Goal: Information Seeking & Learning: Learn about a topic

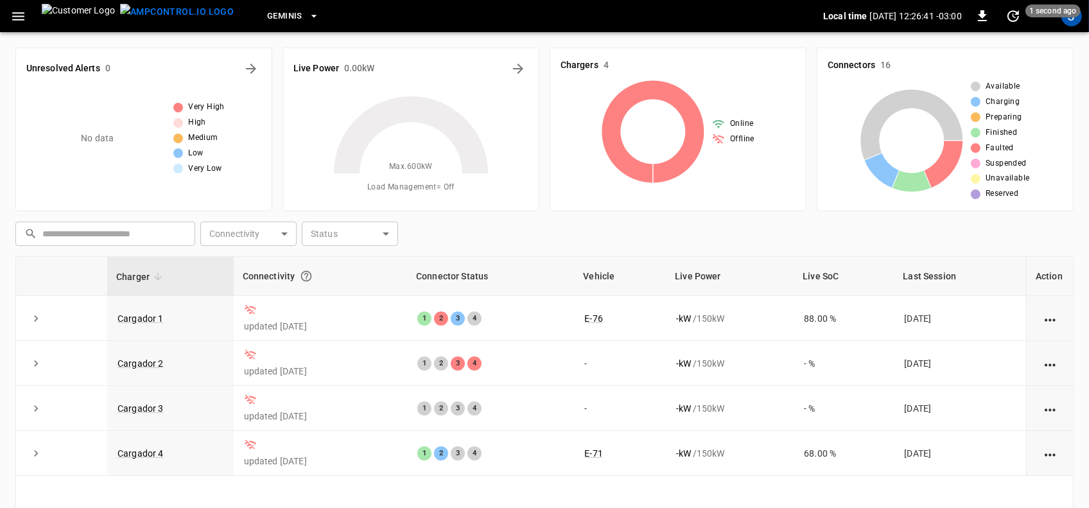
click at [22, 18] on icon "button" at bounding box center [18, 16] width 16 height 16
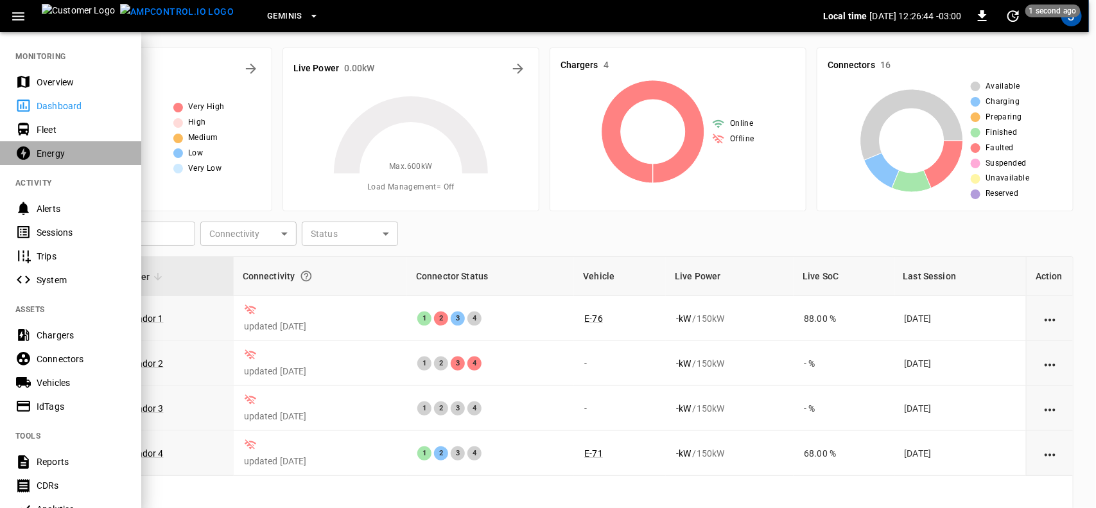
click at [49, 150] on div "Energy" at bounding box center [81, 153] width 89 height 13
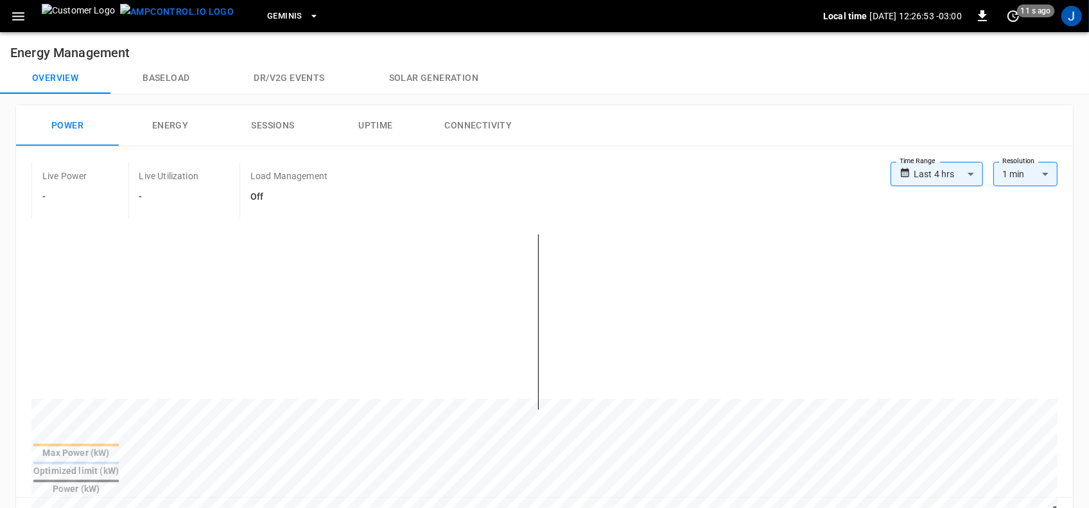
click at [472, 125] on button "Connectivity" at bounding box center [478, 125] width 103 height 41
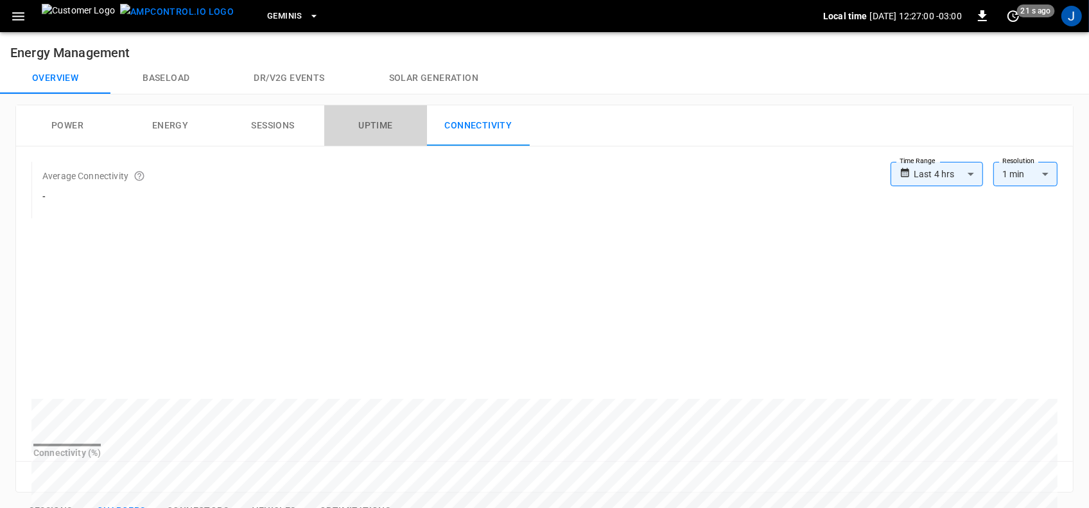
click at [384, 124] on button "Uptime" at bounding box center [375, 125] width 103 height 41
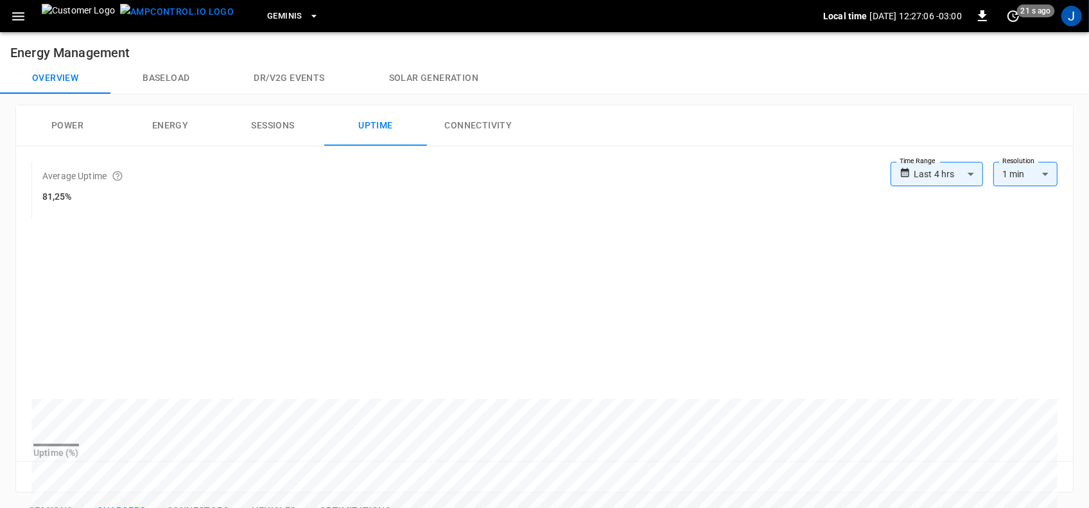
click at [276, 125] on button "Sessions" at bounding box center [272, 125] width 103 height 41
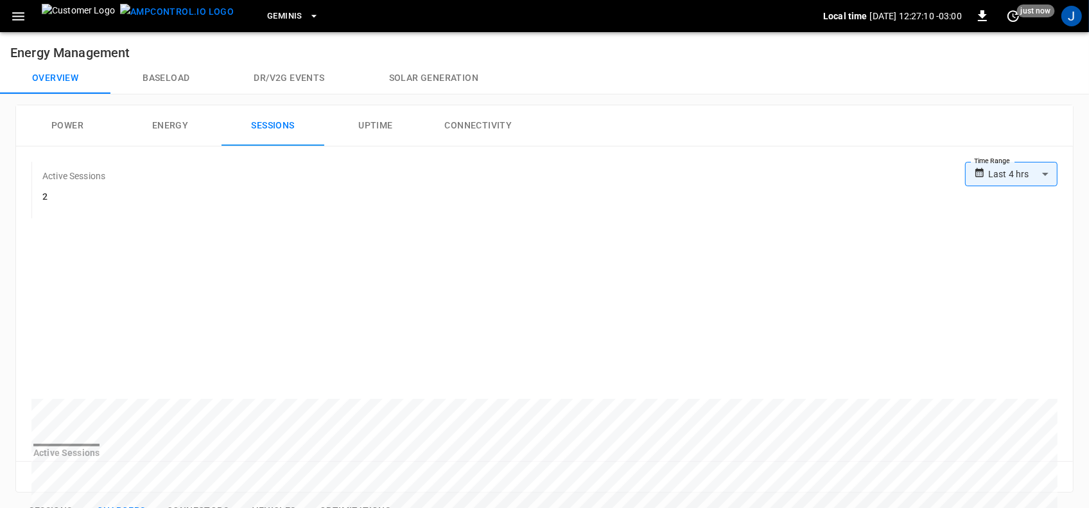
click at [165, 122] on button "Energy" at bounding box center [170, 125] width 103 height 41
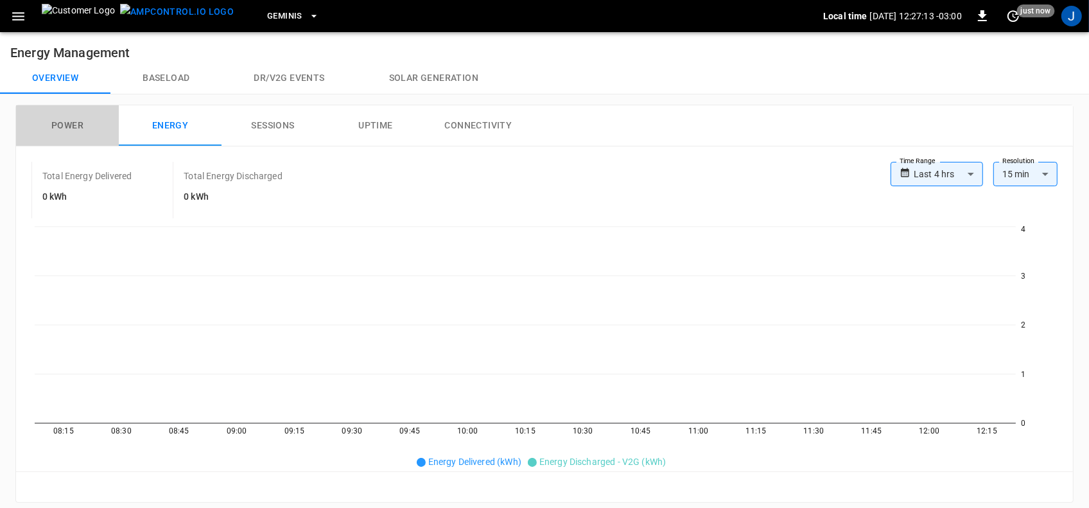
click at [66, 126] on button "Power" at bounding box center [67, 125] width 103 height 41
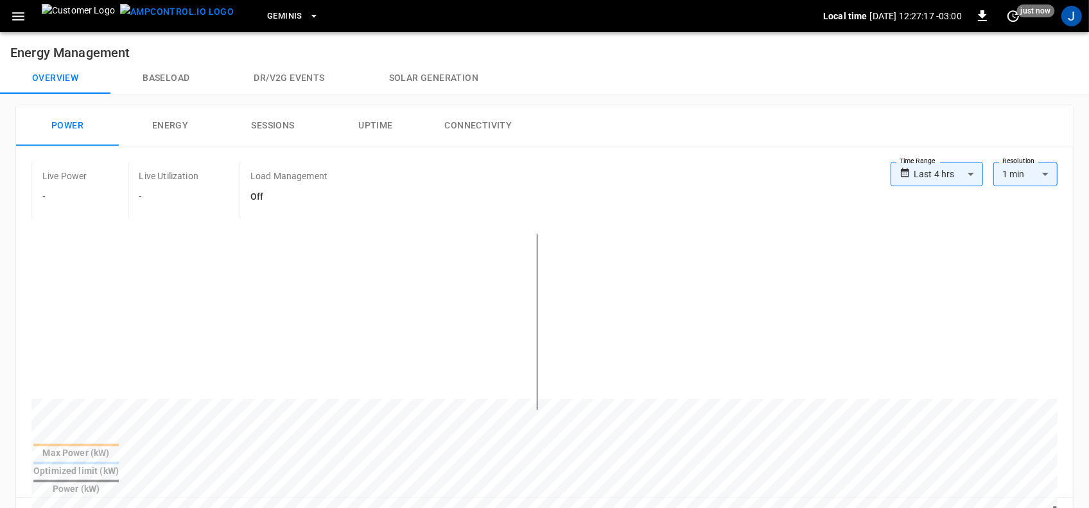
click at [172, 78] on button "Baseload" at bounding box center [165, 78] width 111 height 31
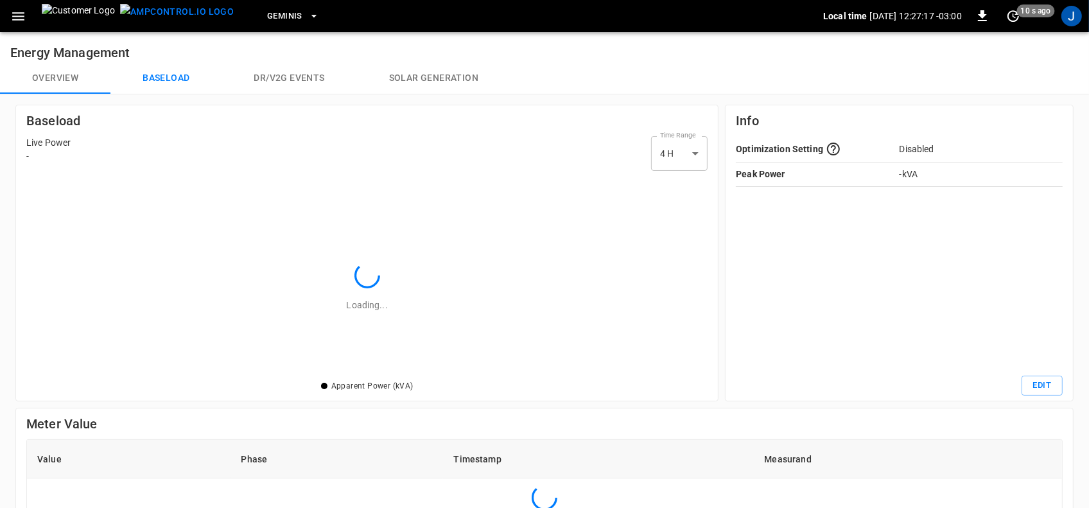
scroll to position [194, 674]
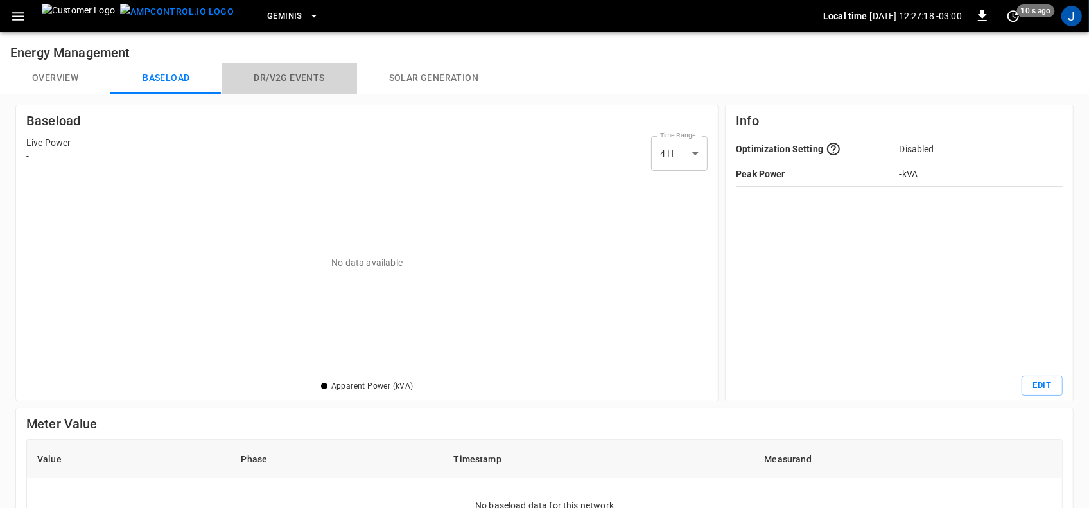
click at [290, 79] on button "Dr/V2G events" at bounding box center [288, 78] width 135 height 31
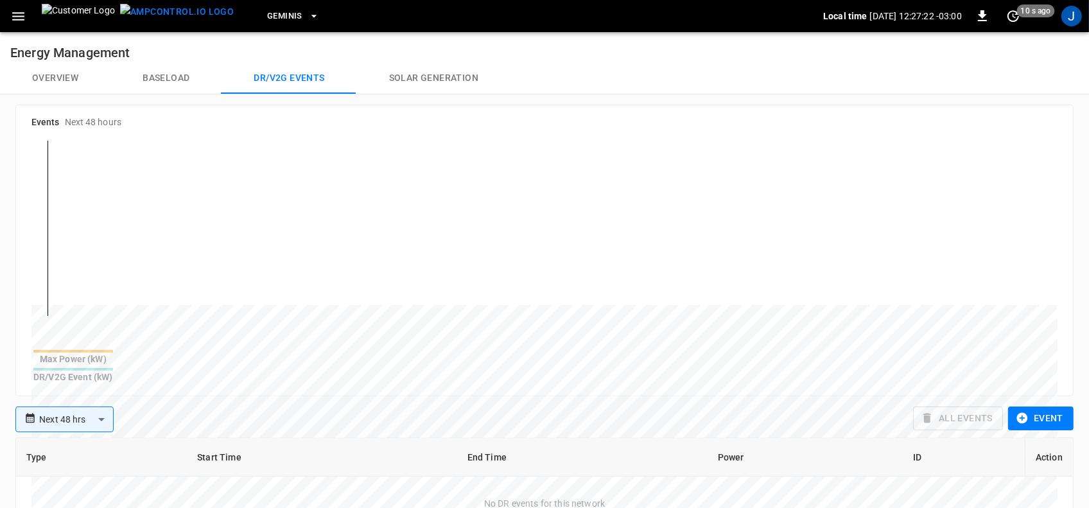
click at [65, 80] on button "Overview" at bounding box center [55, 78] width 110 height 31
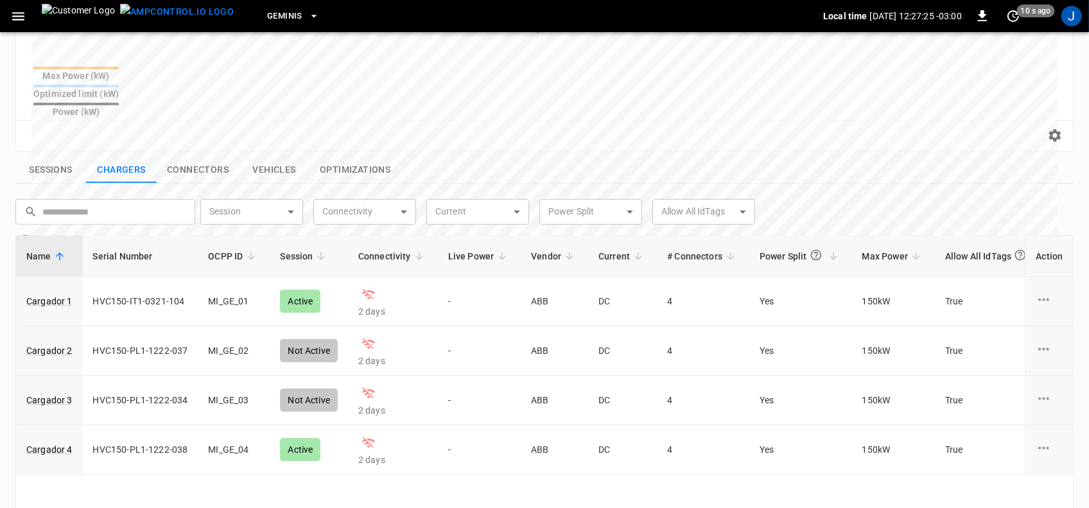
scroll to position [401, 0]
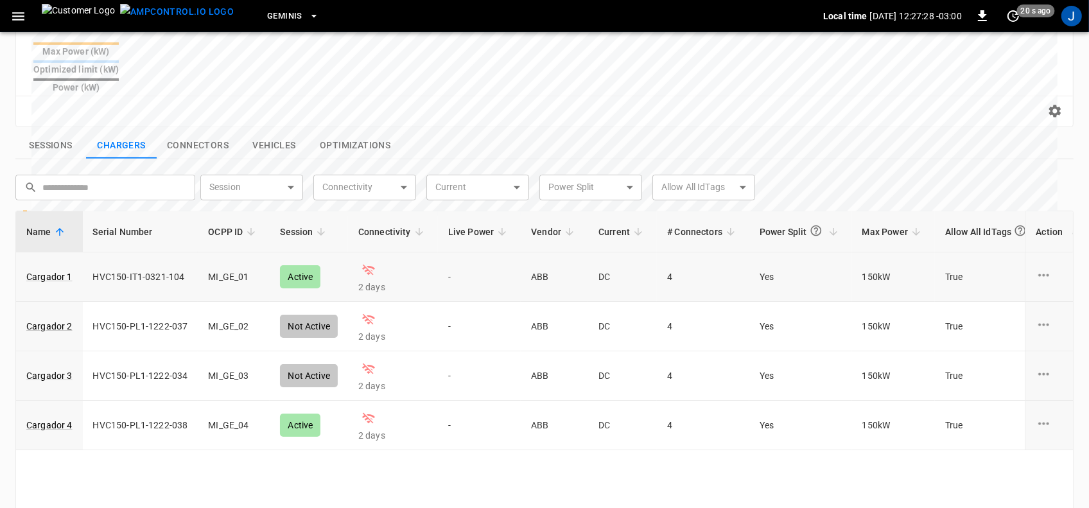
drag, startPoint x: 299, startPoint y: 248, endPoint x: 257, endPoint y: 248, distance: 41.7
click at [288, 265] on div "Active" at bounding box center [300, 276] width 40 height 23
click at [58, 268] on link "Cargador 1" at bounding box center [49, 277] width 51 height 18
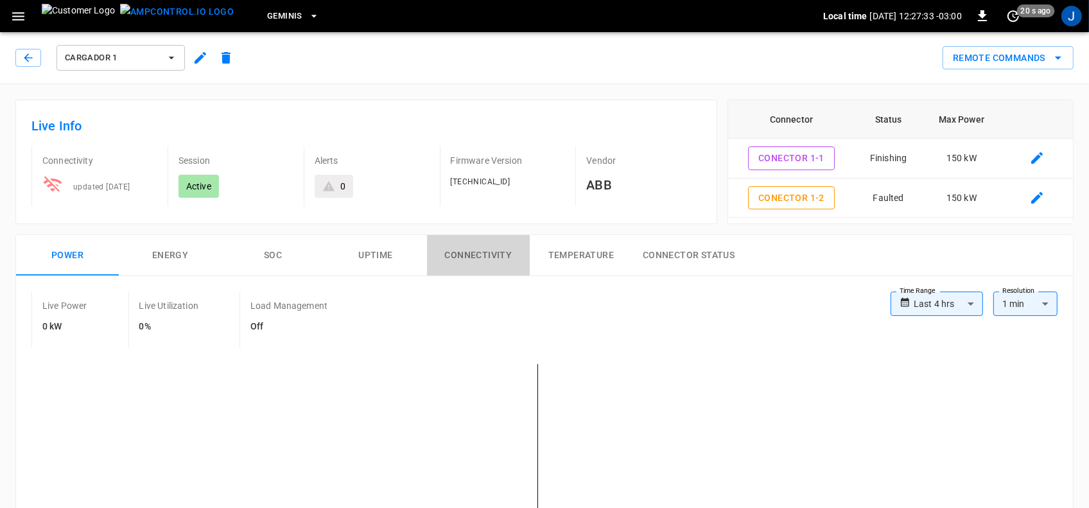
click at [476, 257] on button "Connectivity" at bounding box center [478, 255] width 103 height 41
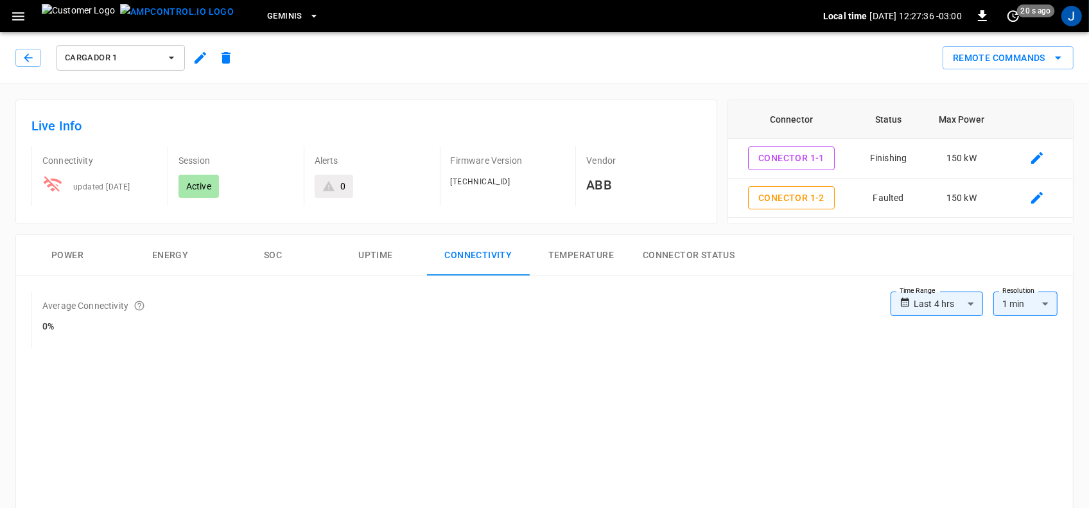
click at [67, 164] on p "Connectivity" at bounding box center [99, 160] width 115 height 13
click at [49, 128] on h6 "Live Info" at bounding box center [365, 126] width 669 height 21
click at [103, 133] on h6 "Live Info" at bounding box center [365, 126] width 669 height 21
click at [671, 257] on button "Connector Status" at bounding box center [688, 255] width 112 height 41
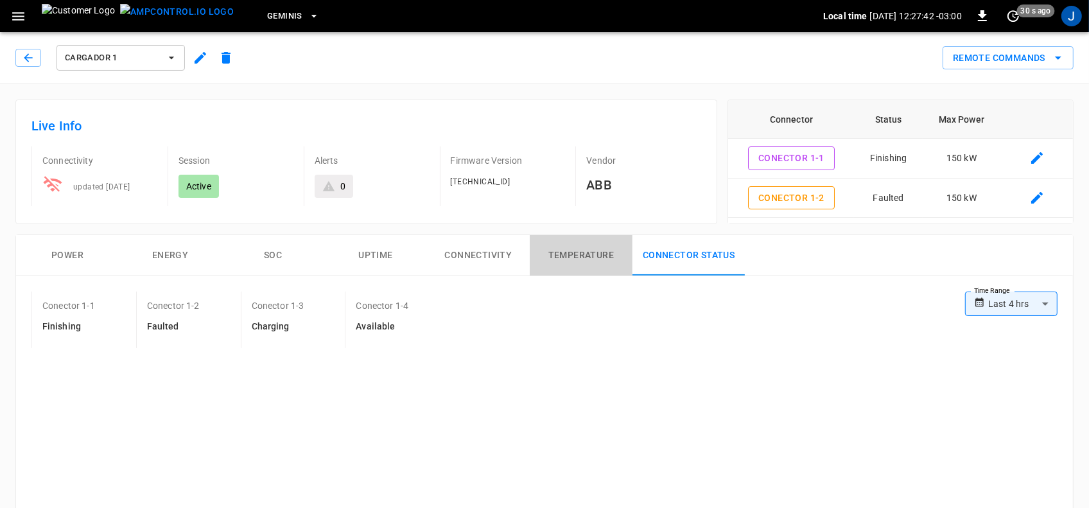
click at [557, 261] on button "Temperature" at bounding box center [581, 255] width 103 height 41
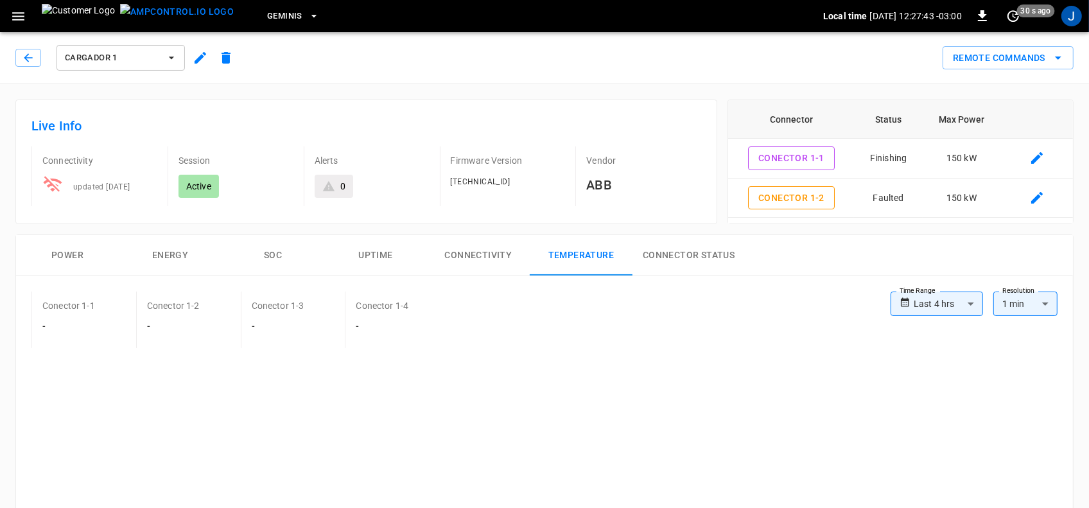
click at [481, 261] on button "Connectivity" at bounding box center [478, 255] width 103 height 41
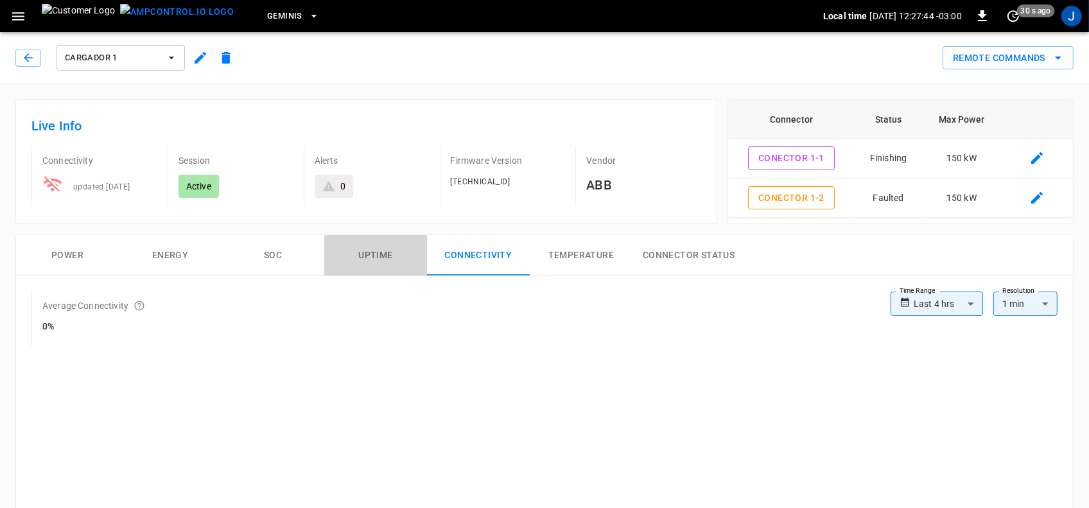
click at [368, 259] on button "Uptime" at bounding box center [375, 255] width 103 height 41
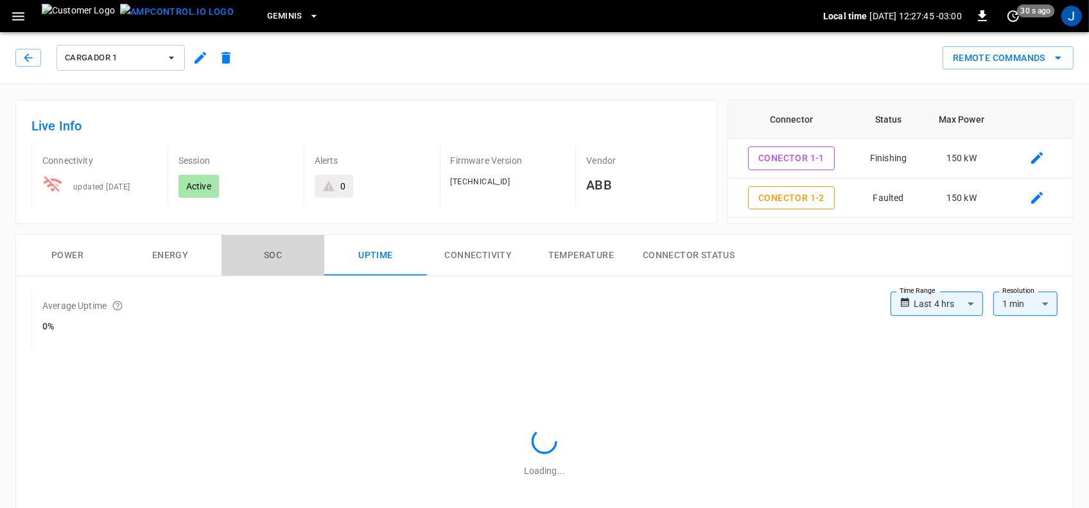
click at [270, 252] on button "SOC" at bounding box center [272, 255] width 103 height 41
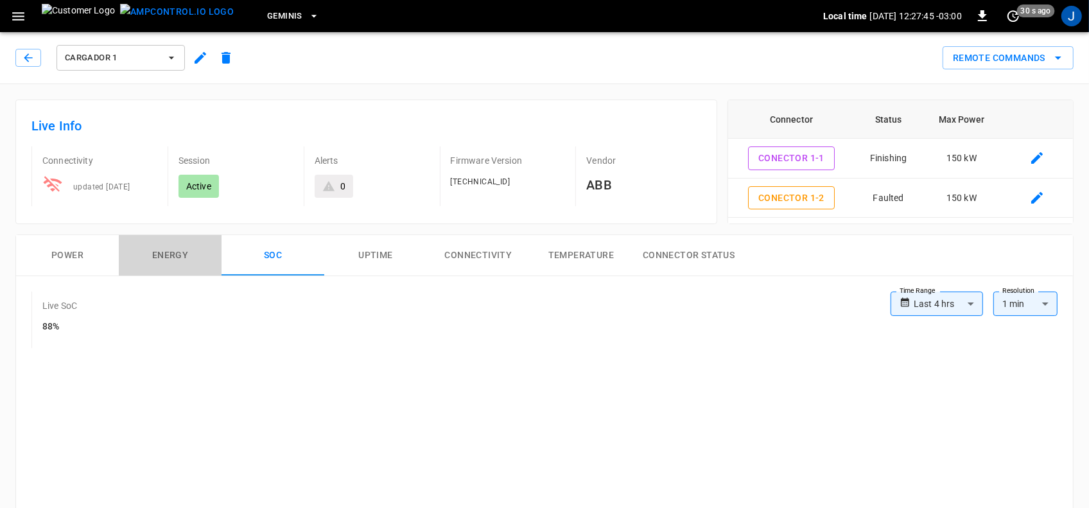
click at [157, 252] on button "Energy" at bounding box center [170, 255] width 103 height 41
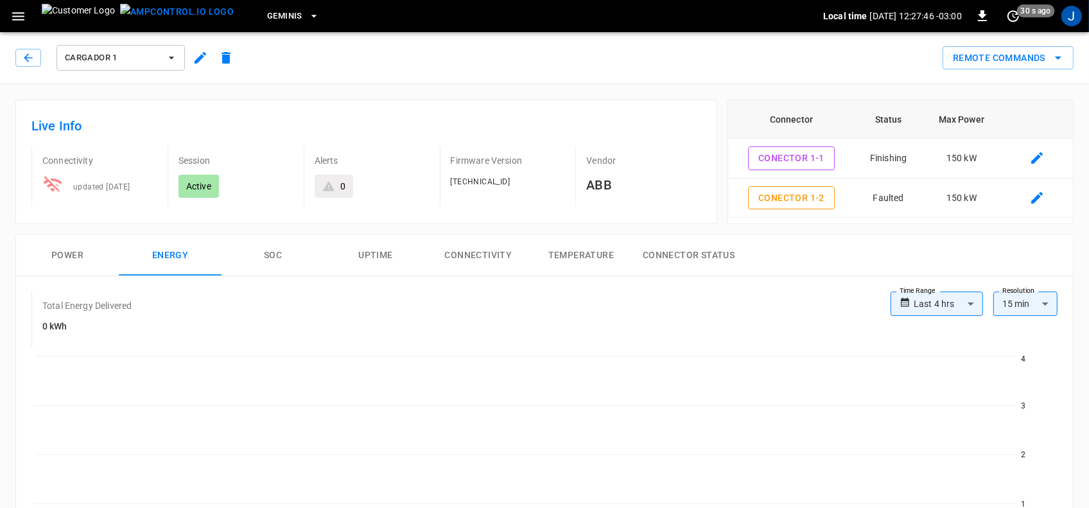
drag, startPoint x: 72, startPoint y: 254, endPoint x: 82, endPoint y: 254, distance: 9.6
click at [81, 255] on button "Power" at bounding box center [67, 255] width 103 height 41
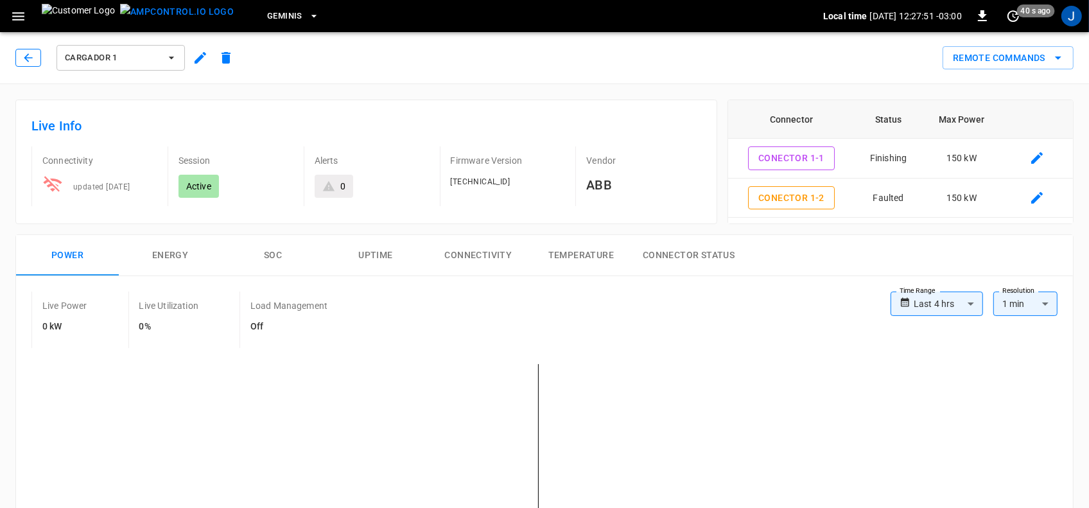
click at [27, 62] on icon "button" at bounding box center [28, 57] width 13 height 13
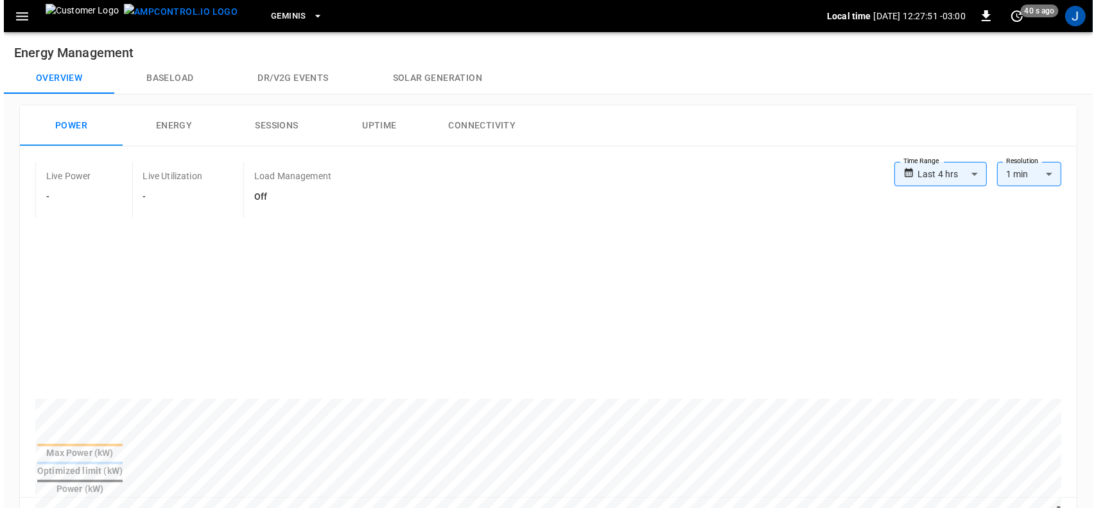
scroll to position [401, 0]
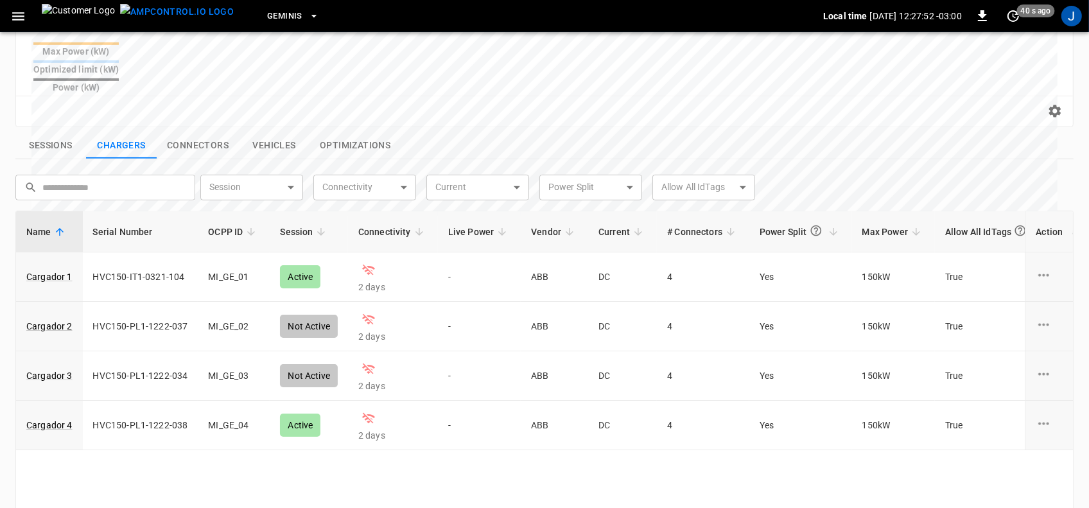
click at [17, 17] on icon "button" at bounding box center [18, 16] width 16 height 16
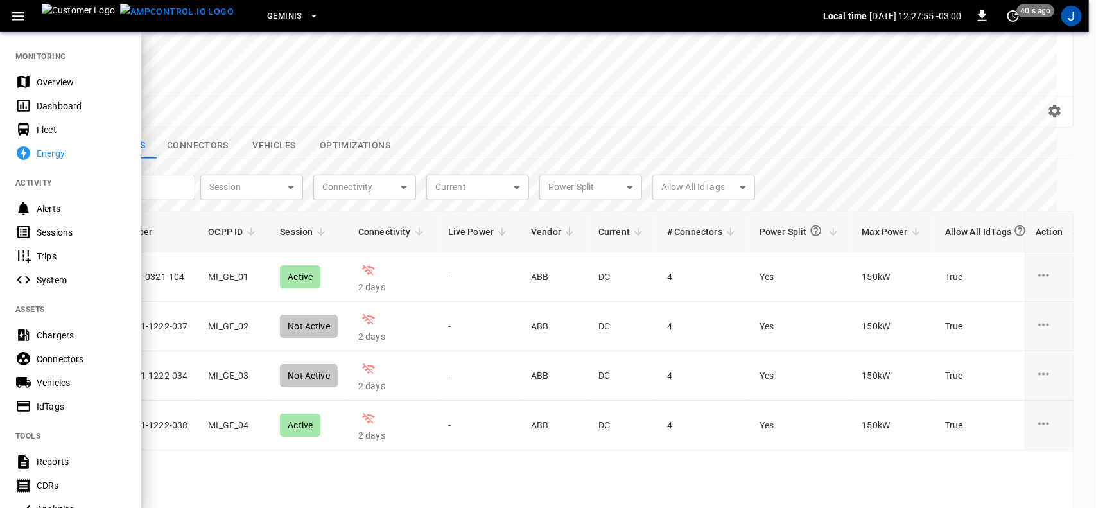
click at [52, 279] on div "System" at bounding box center [81, 279] width 89 height 13
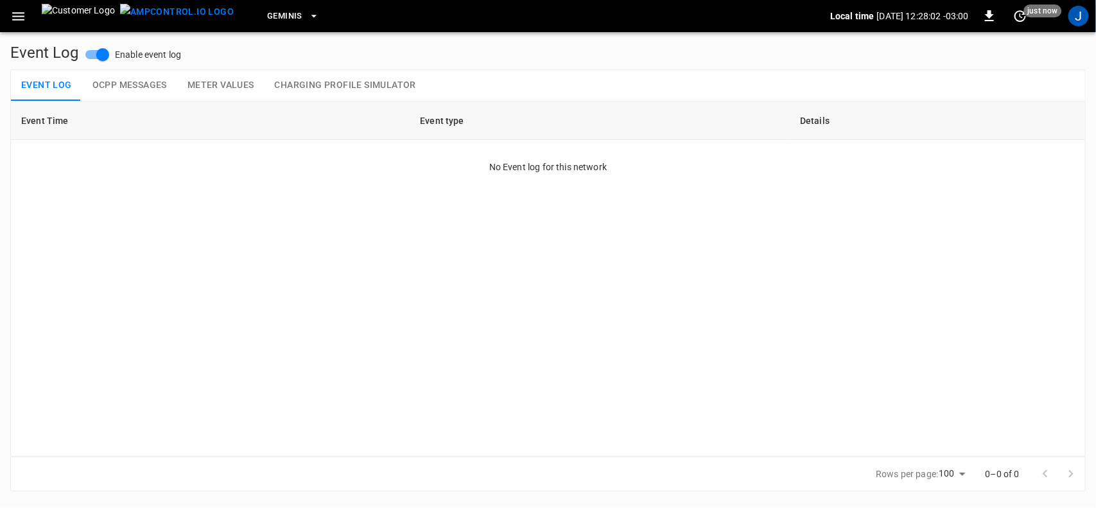
click at [125, 87] on button "OCPP Messages" at bounding box center [129, 85] width 95 height 31
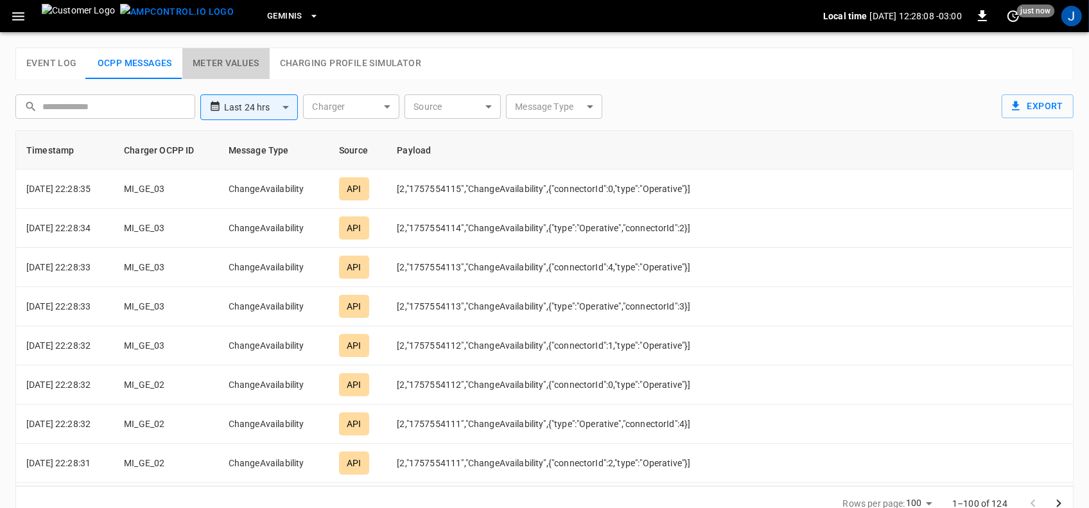
click at [238, 66] on button "Meter Values" at bounding box center [225, 63] width 87 height 31
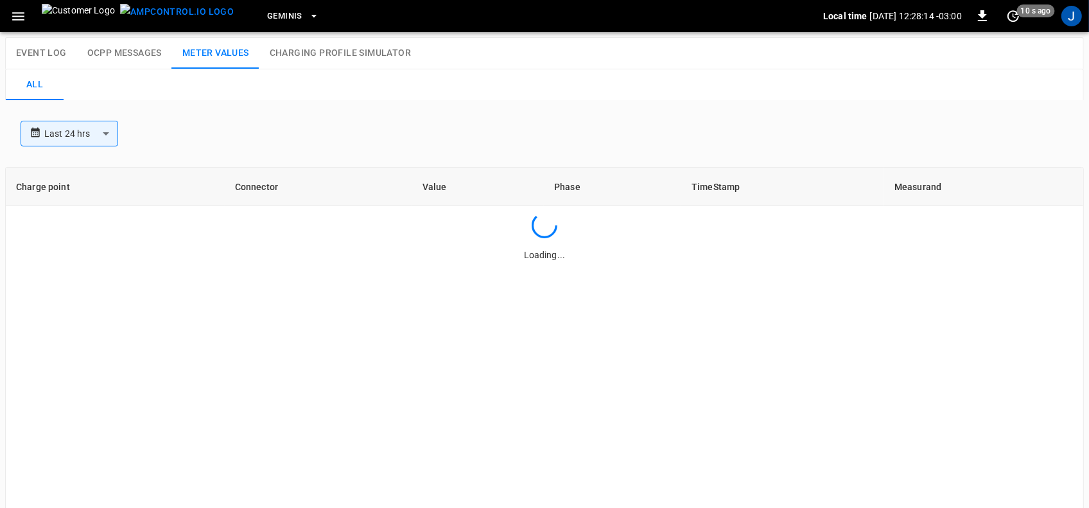
click at [340, 53] on button "Charging Profile Simulator" at bounding box center [340, 53] width 162 height 31
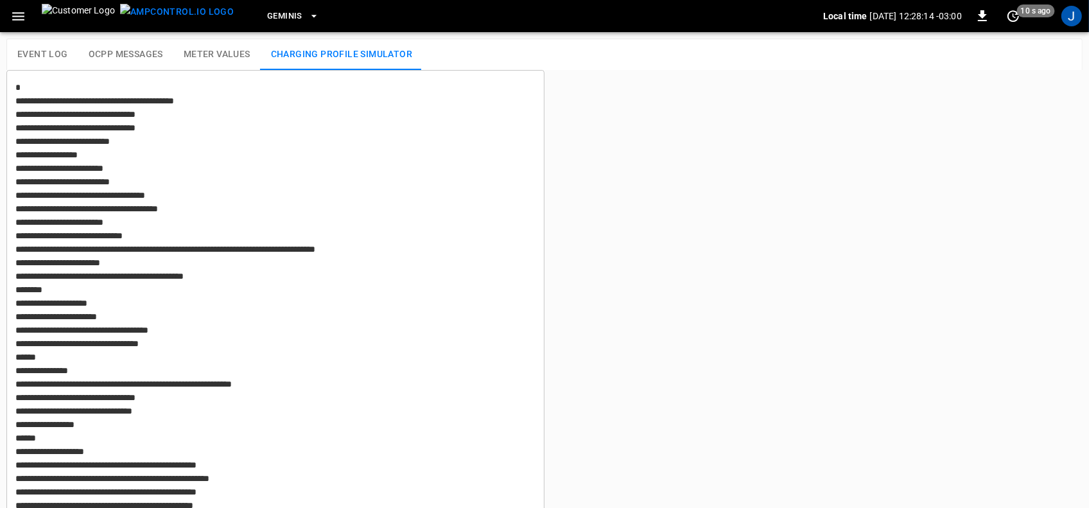
type textarea "**********"
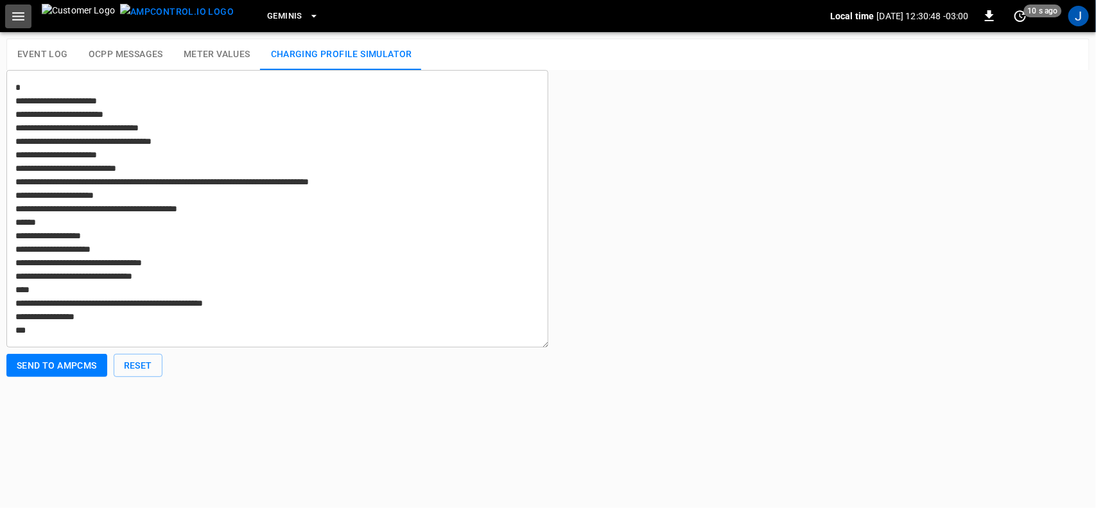
click at [21, 19] on icon "button" at bounding box center [18, 16] width 12 height 8
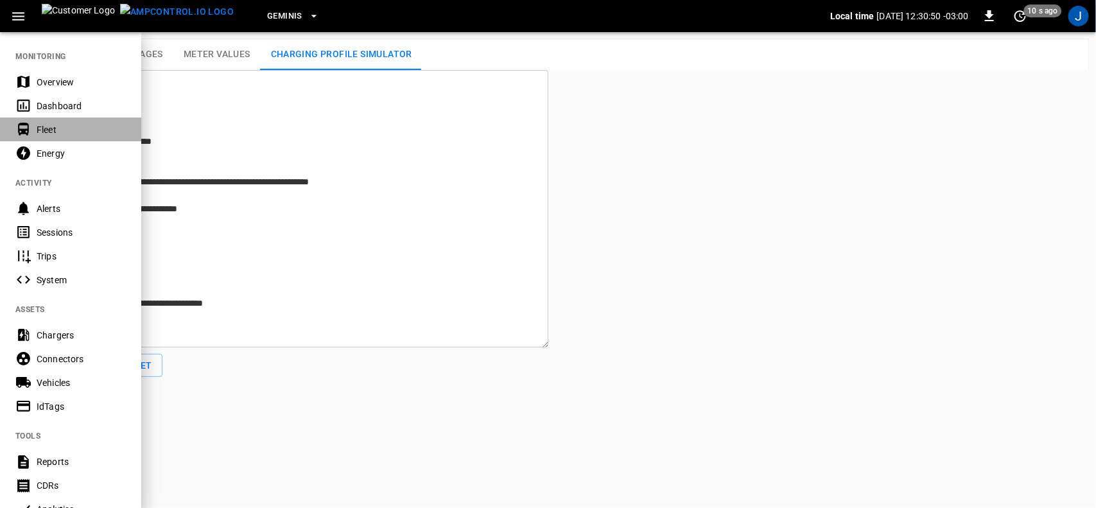
click at [49, 127] on div "Fleet" at bounding box center [81, 129] width 89 height 13
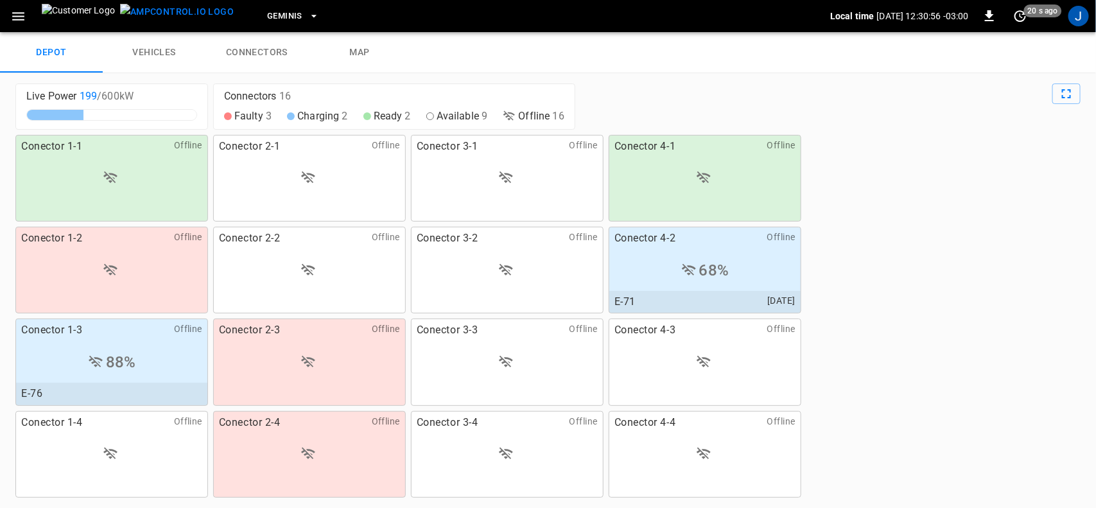
click at [252, 52] on link "connectors" at bounding box center [256, 52] width 103 height 41
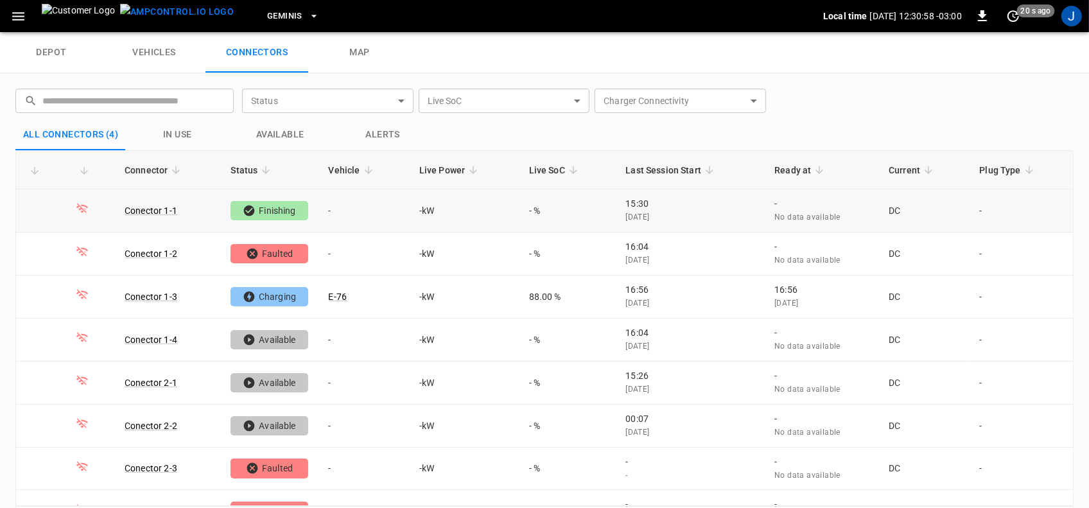
click at [266, 210] on div "Finishing" at bounding box center [268, 210] width 77 height 19
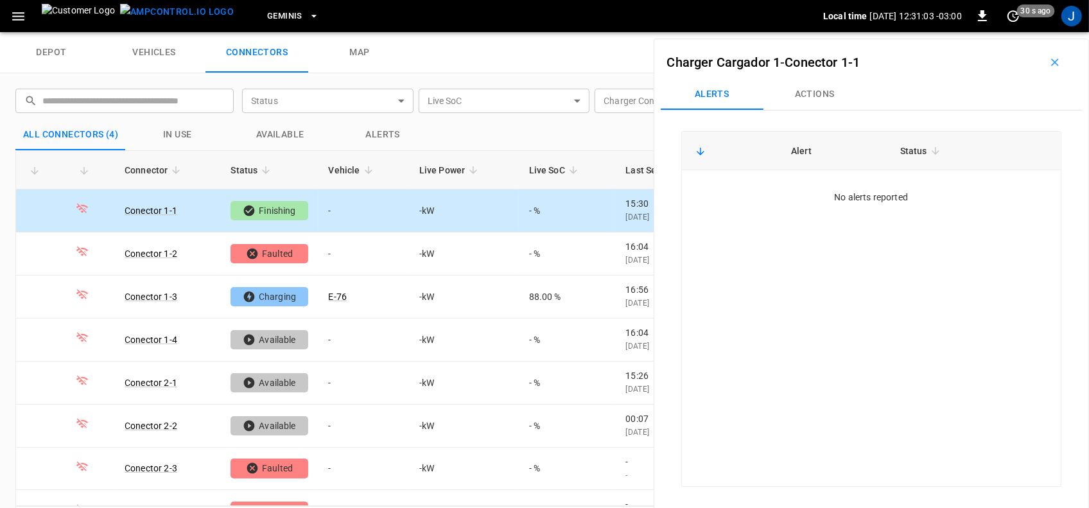
click at [806, 91] on button "Actions" at bounding box center [814, 94] width 103 height 31
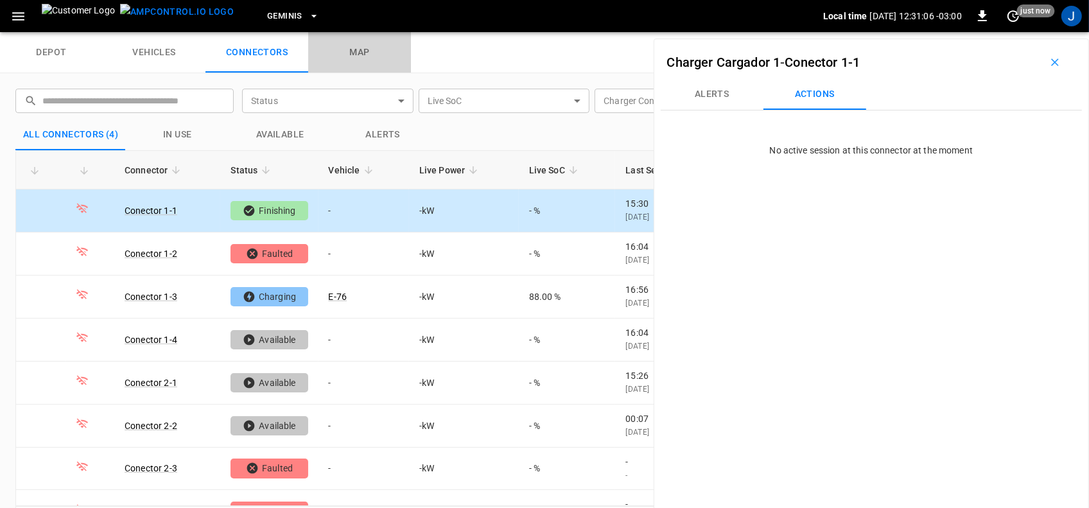
click at [354, 47] on link "map" at bounding box center [359, 52] width 103 height 41
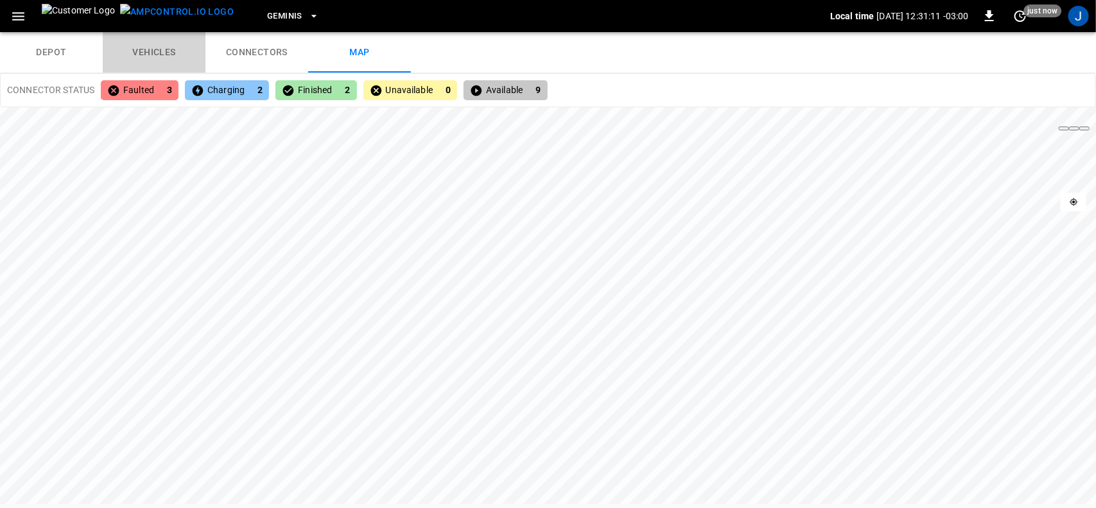
click at [148, 50] on link "vehicles" at bounding box center [154, 52] width 103 height 41
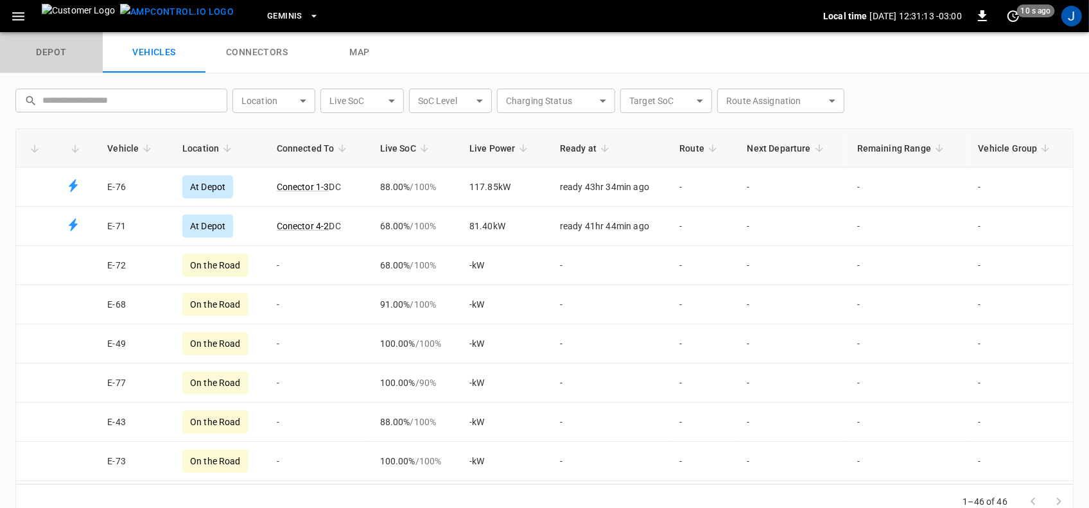
click at [56, 52] on link "depot" at bounding box center [51, 52] width 103 height 41
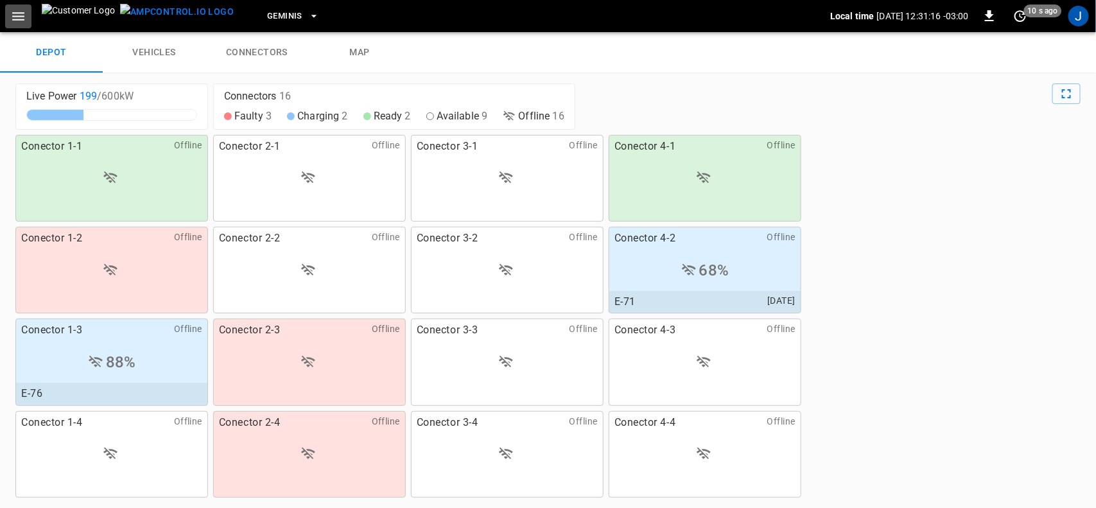
click at [13, 12] on icon "button" at bounding box center [18, 16] width 12 height 8
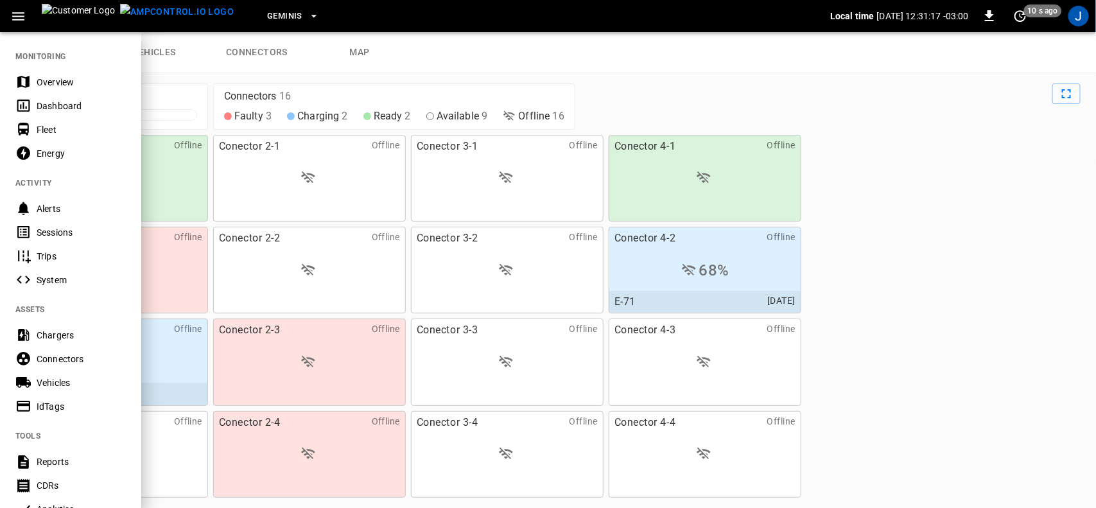
click at [59, 104] on div "Dashboard" at bounding box center [81, 105] width 89 height 13
